Goal: Task Accomplishment & Management: Manage account settings

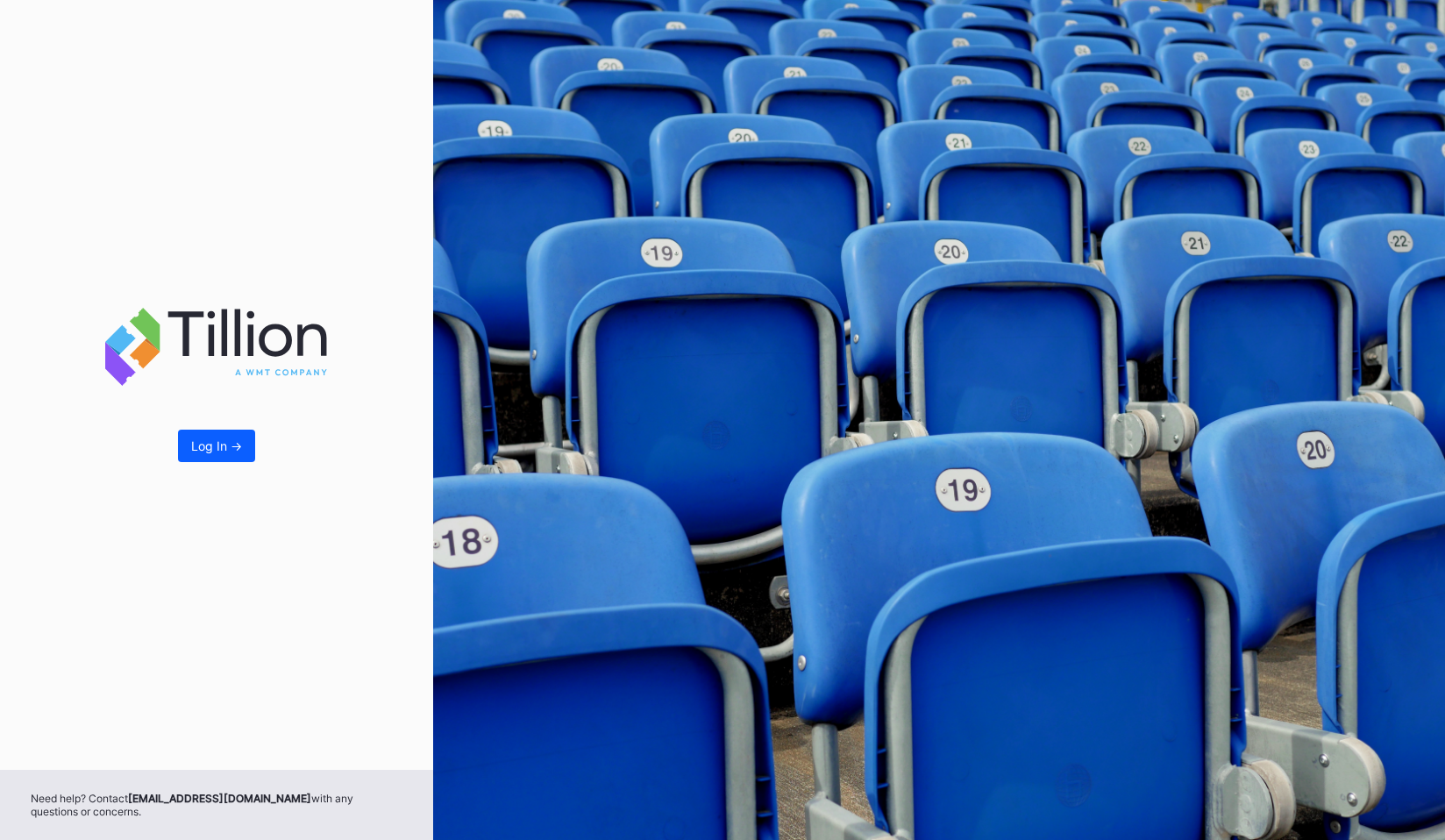
click at [175, 462] on div "Log In ->" at bounding box center [217, 385] width 433 height 770
click at [188, 455] on button "Log In ->" at bounding box center [217, 445] width 77 height 32
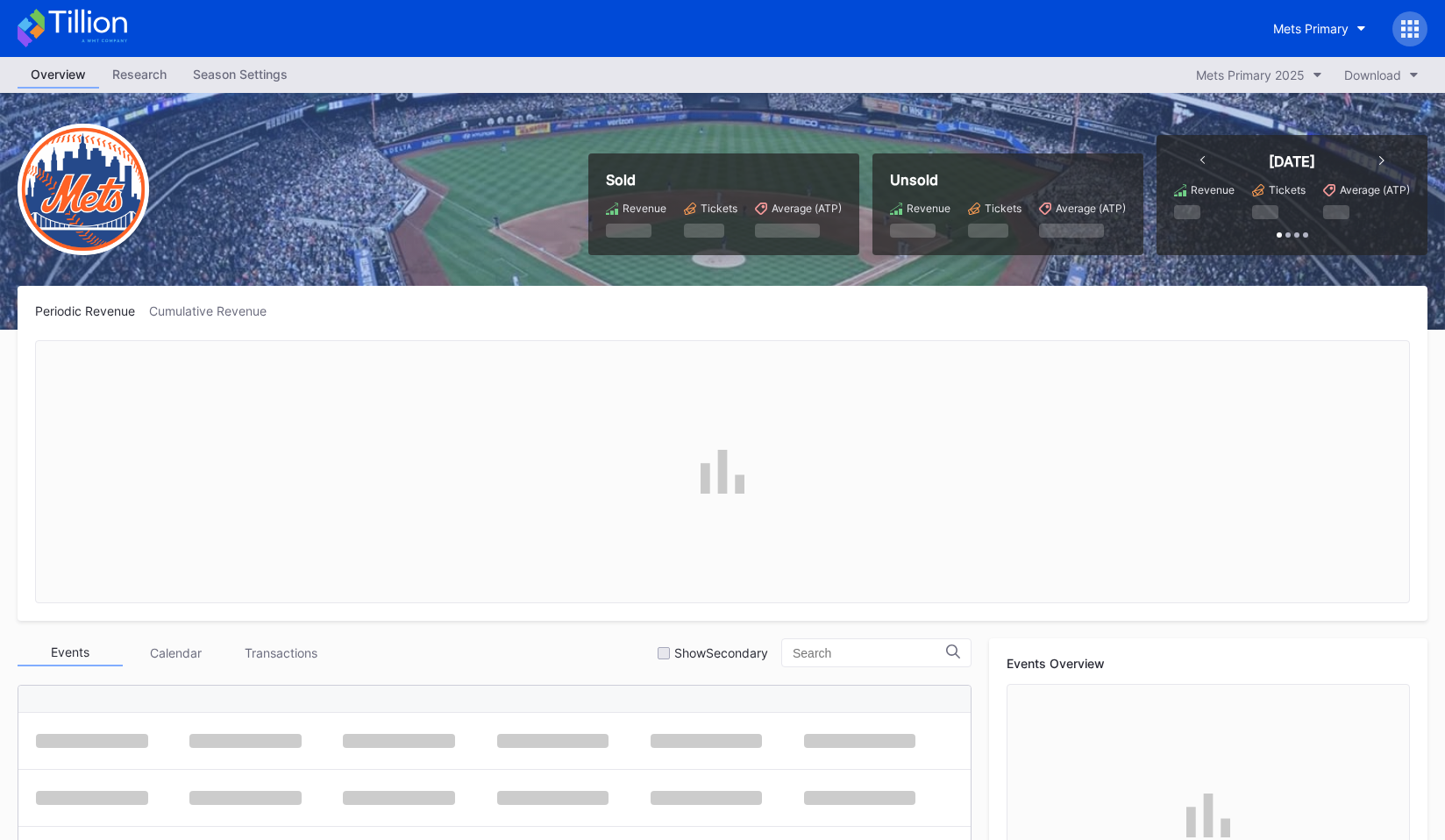
click at [1418, 28] on icon at bounding box center [1416, 28] width 5 height 5
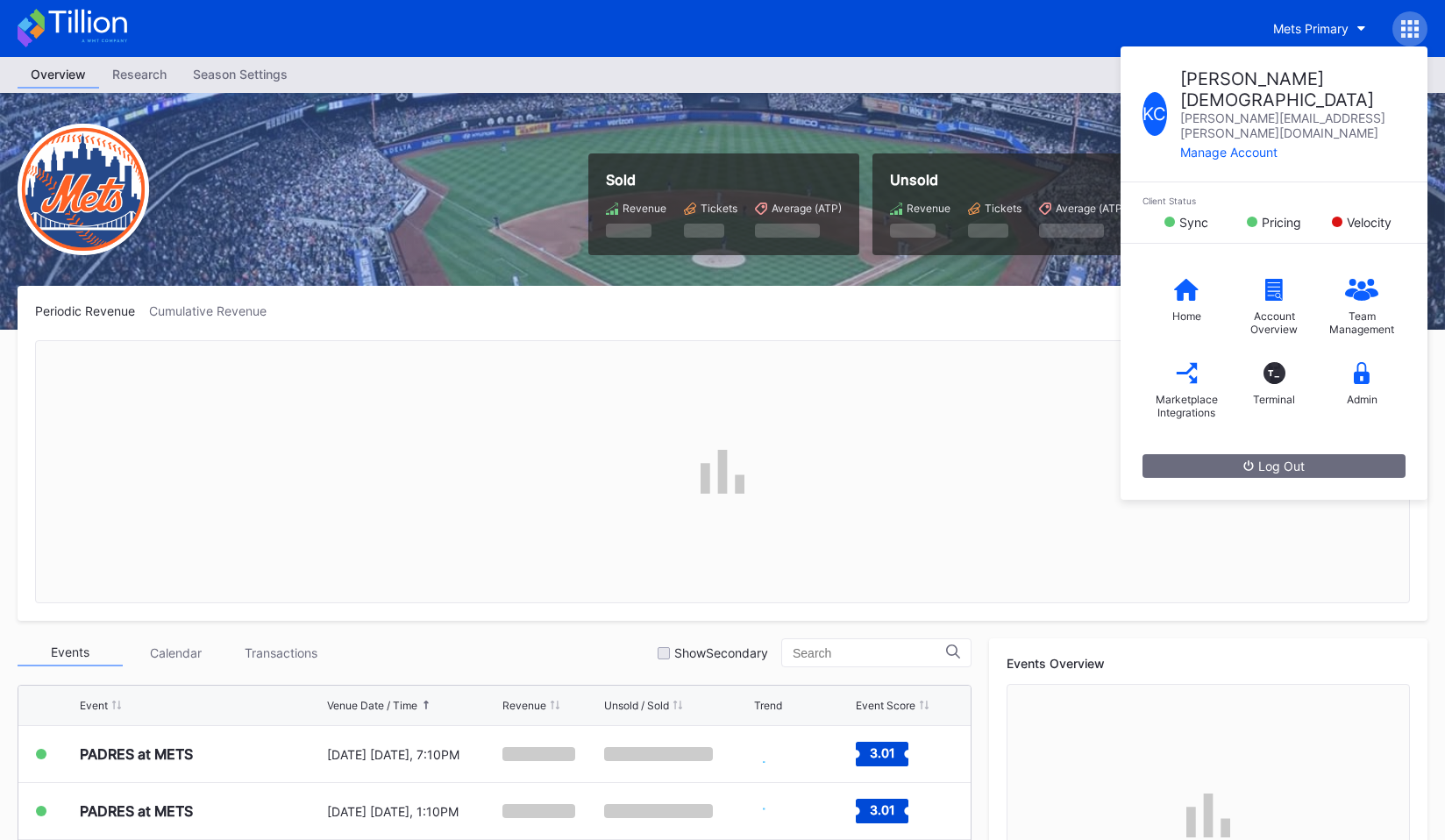
scroll to position [4274, 0]
click at [1365, 393] on div "Admin" at bounding box center [1362, 399] width 31 height 13
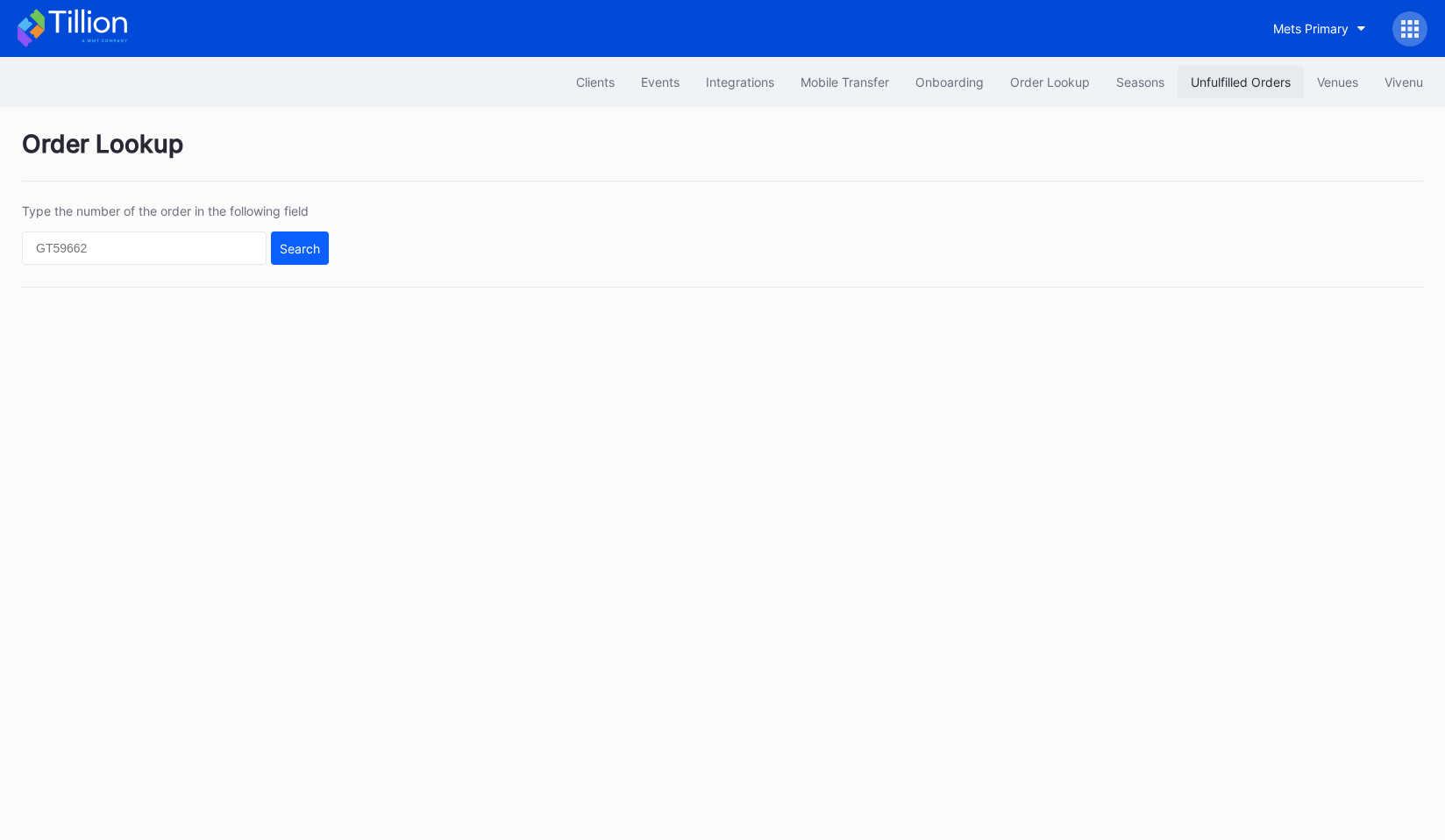
click at [1244, 92] on button "Unfulfilled Orders" at bounding box center [1240, 81] width 126 height 32
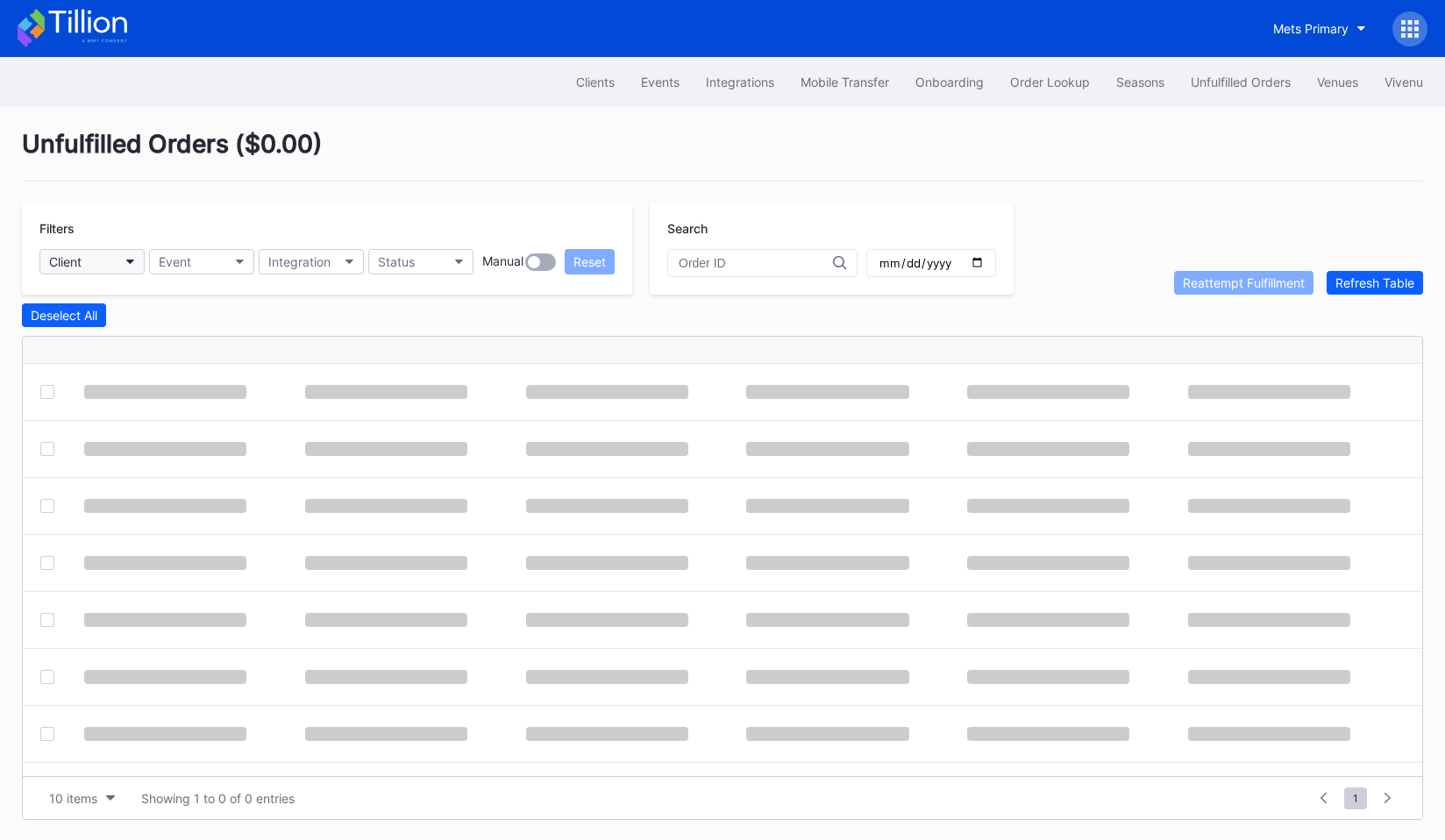
click at [97, 266] on button "Client" at bounding box center [91, 261] width 105 height 26
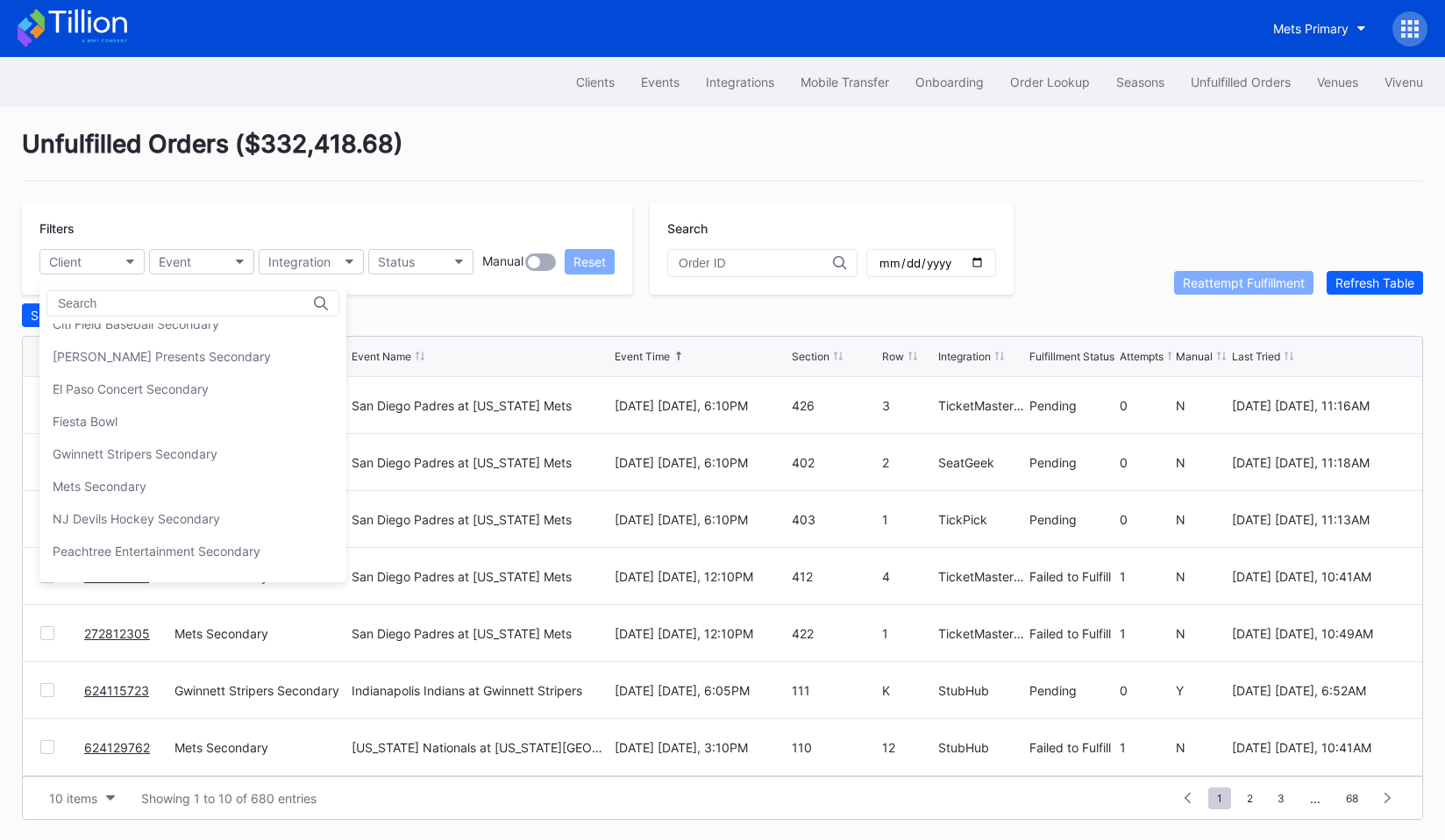
scroll to position [114, 0]
click at [147, 395] on div "El Paso Concert Secondary" at bounding box center [131, 388] width 156 height 15
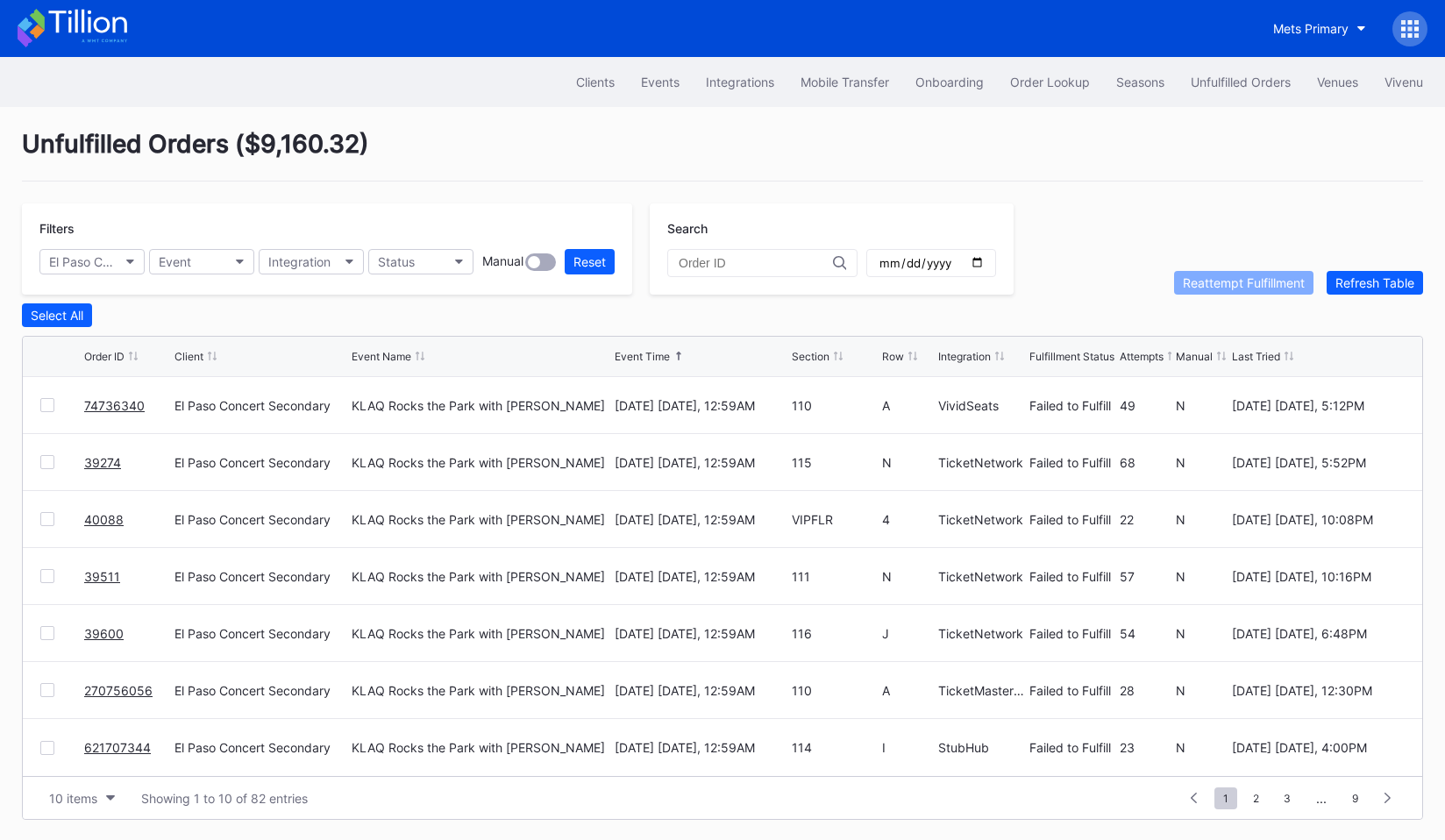
scroll to position [0, 0]
